Goal: Task Accomplishment & Management: Use online tool/utility

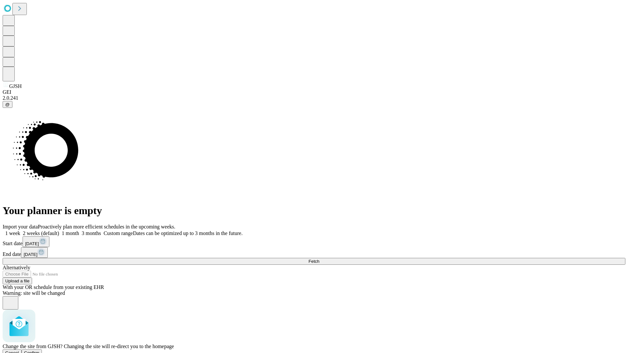
click at [40, 351] on span "Confirm" at bounding box center [31, 353] width 15 height 5
click at [20, 231] on label "1 week" at bounding box center [12, 234] width 18 height 6
click at [319, 259] on span "Fetch" at bounding box center [313, 261] width 11 height 5
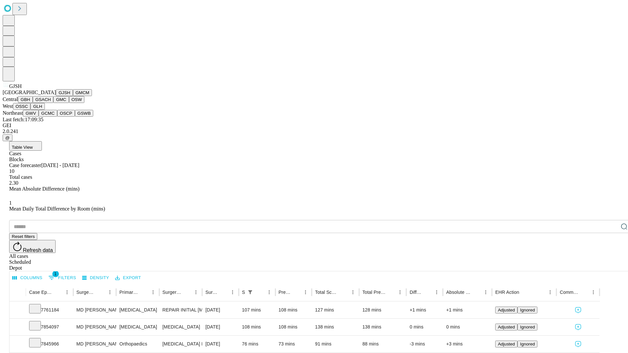
click at [73, 96] on button "GMCM" at bounding box center [82, 92] width 19 height 7
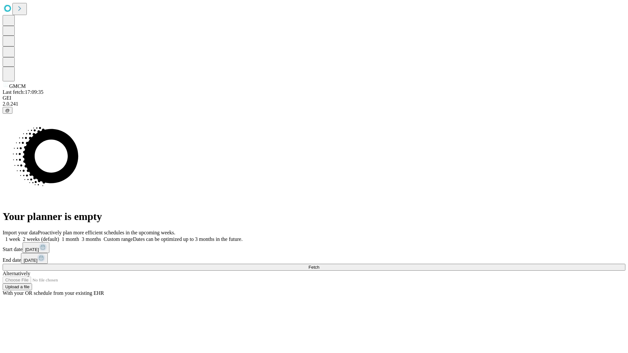
click at [20, 236] on label "1 week" at bounding box center [12, 239] width 18 height 6
click at [319, 265] on span "Fetch" at bounding box center [313, 267] width 11 height 5
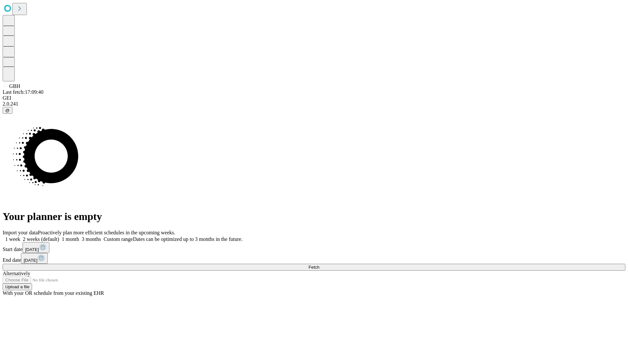
click at [20, 236] on label "1 week" at bounding box center [12, 239] width 18 height 6
click at [319, 265] on span "Fetch" at bounding box center [313, 267] width 11 height 5
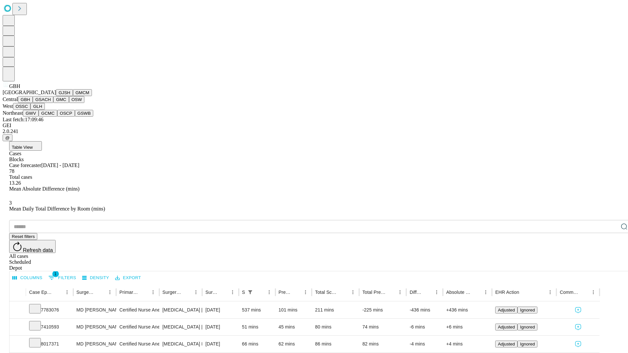
click at [51, 103] on button "GSACH" at bounding box center [43, 99] width 21 height 7
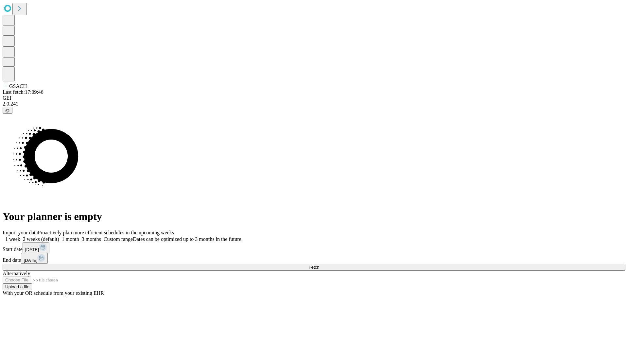
click at [20, 236] on label "1 week" at bounding box center [12, 239] width 18 height 6
click at [319, 265] on span "Fetch" at bounding box center [313, 267] width 11 height 5
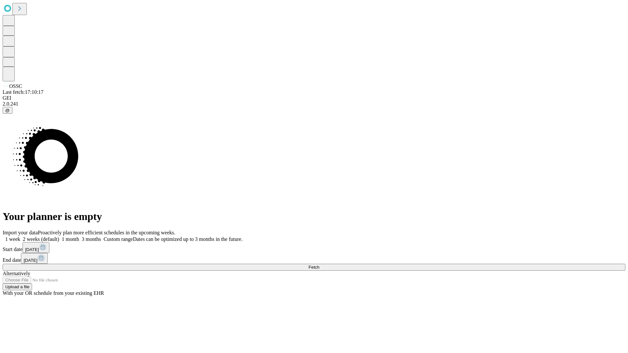
click at [20, 236] on label "1 week" at bounding box center [12, 239] width 18 height 6
click at [319, 265] on span "Fetch" at bounding box center [313, 267] width 11 height 5
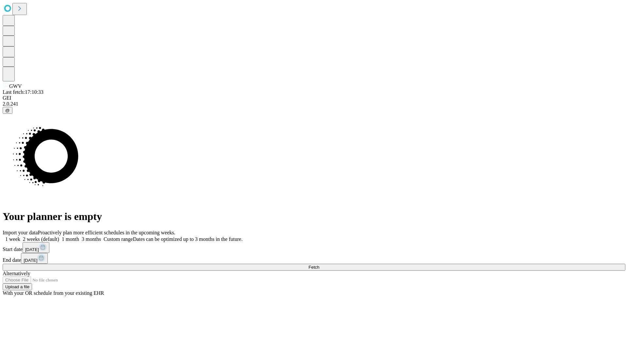
click at [20, 236] on label "1 week" at bounding box center [12, 239] width 18 height 6
click at [319, 265] on span "Fetch" at bounding box center [313, 267] width 11 height 5
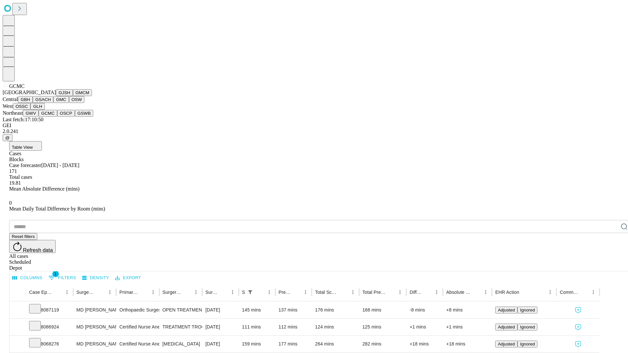
click at [57, 117] on button "OSCP" at bounding box center [66, 113] width 18 height 7
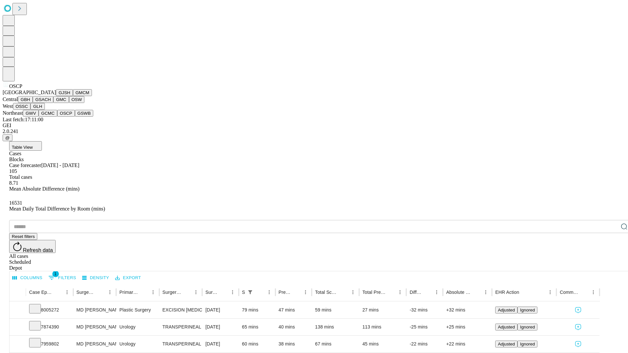
click at [75, 117] on button "GSWB" at bounding box center [84, 113] width 19 height 7
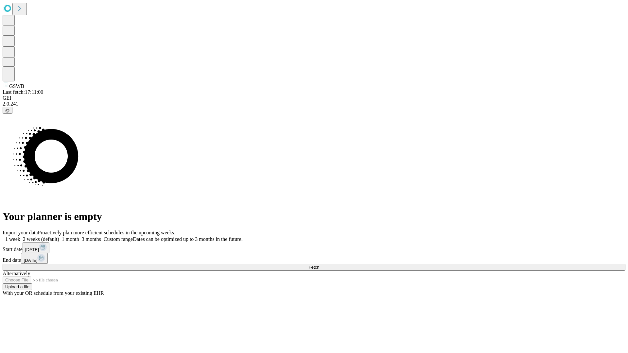
click at [20, 236] on label "1 week" at bounding box center [12, 239] width 18 height 6
click at [319, 265] on span "Fetch" at bounding box center [313, 267] width 11 height 5
